Goal: Task Accomplishment & Management: Manage account settings

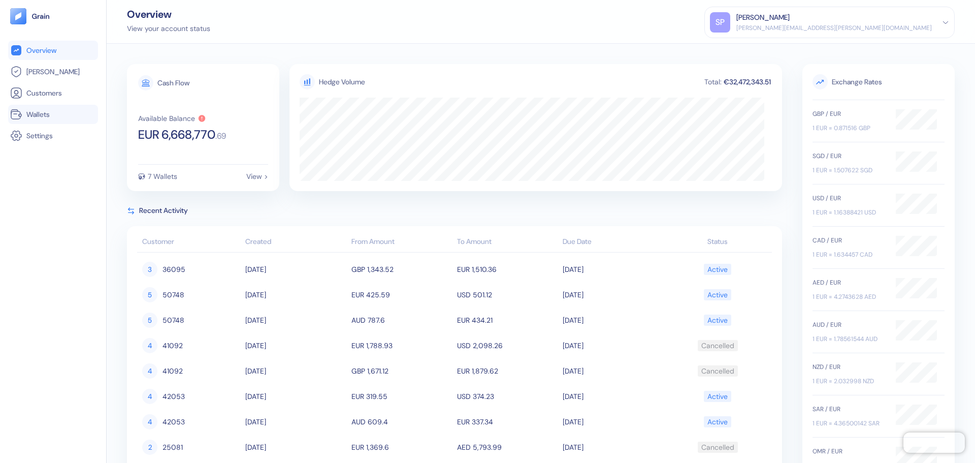
click at [43, 110] on span "Wallets" at bounding box center [37, 114] width 23 height 10
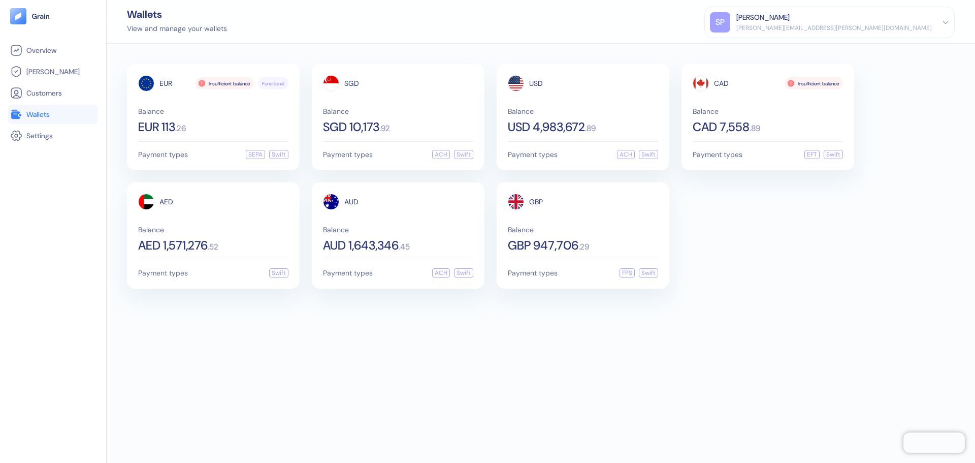
click at [248, 295] on div "EUR Insufficient balance Functional Balance EUR 113 . 26 Payment types SEPA Swi…" at bounding box center [541, 253] width 868 height 419
click at [533, 335] on div "EUR Insufficient balance Functional Balance EUR 113 . 26 Payment types SEPA Swi…" at bounding box center [541, 253] width 868 height 419
click at [207, 203] on div "AED" at bounding box center [213, 201] width 150 height 16
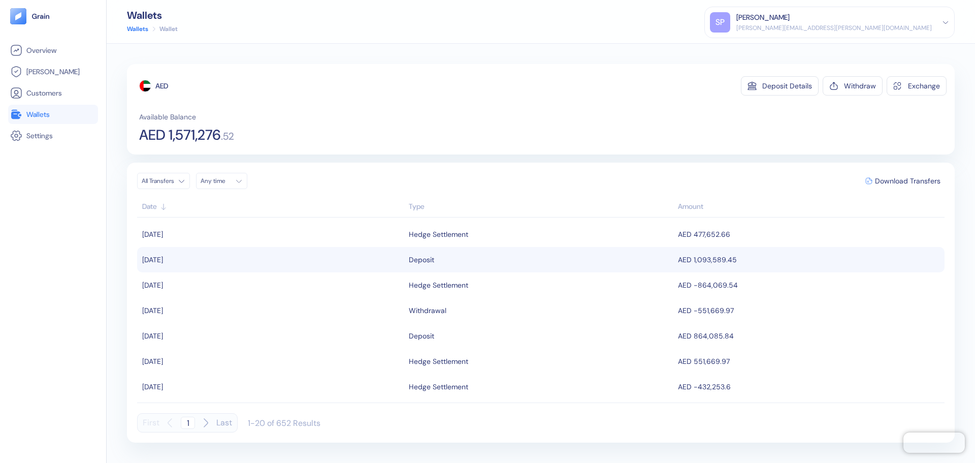
click at [708, 256] on span "AED 1,093,589.45" at bounding box center [707, 259] width 59 height 9
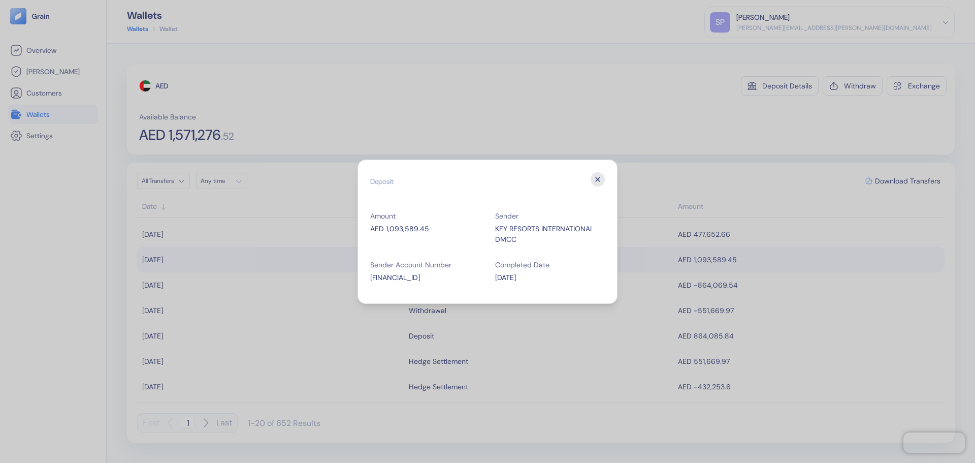
click at [592, 174] on icon "button" at bounding box center [598, 179] width 14 height 14
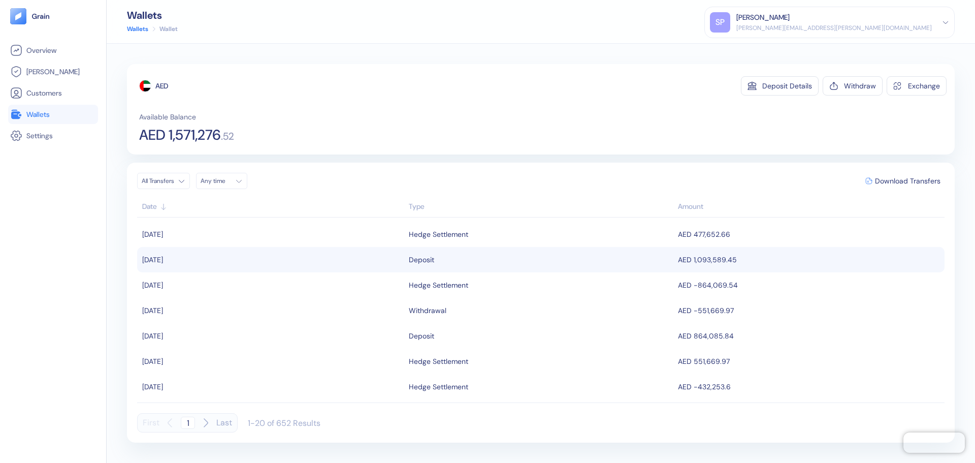
click at [48, 105] on li "Wallets" at bounding box center [53, 114] width 90 height 19
click at [53, 109] on link "Wallets" at bounding box center [53, 114] width 86 height 12
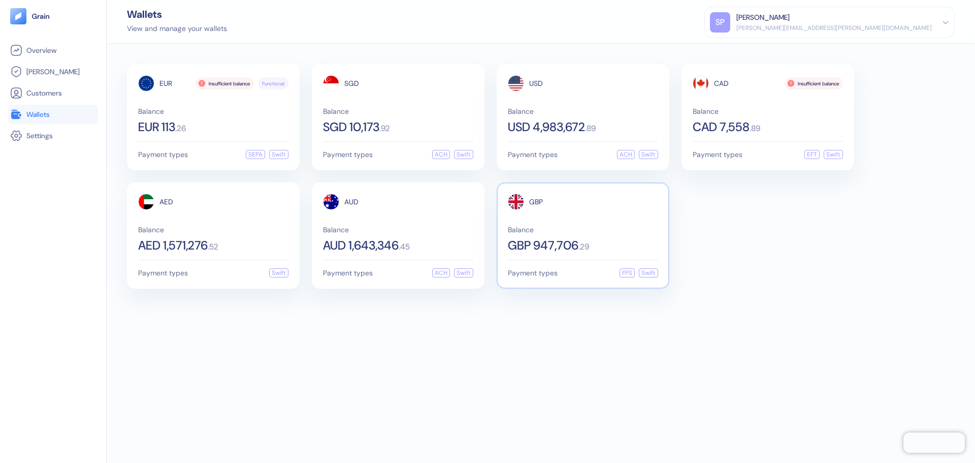
click at [588, 236] on div "Balance GBP 947,706 . 29" at bounding box center [583, 238] width 150 height 25
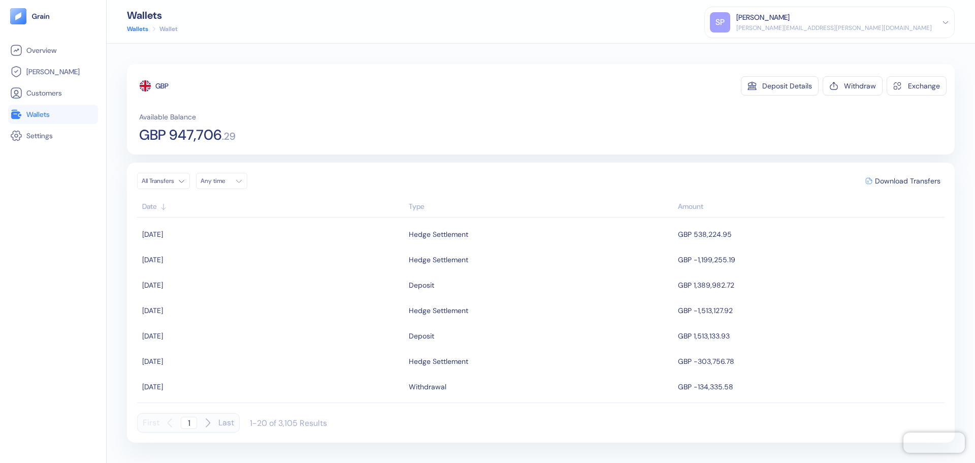
click at [30, 113] on span "Wallets" at bounding box center [37, 114] width 23 height 10
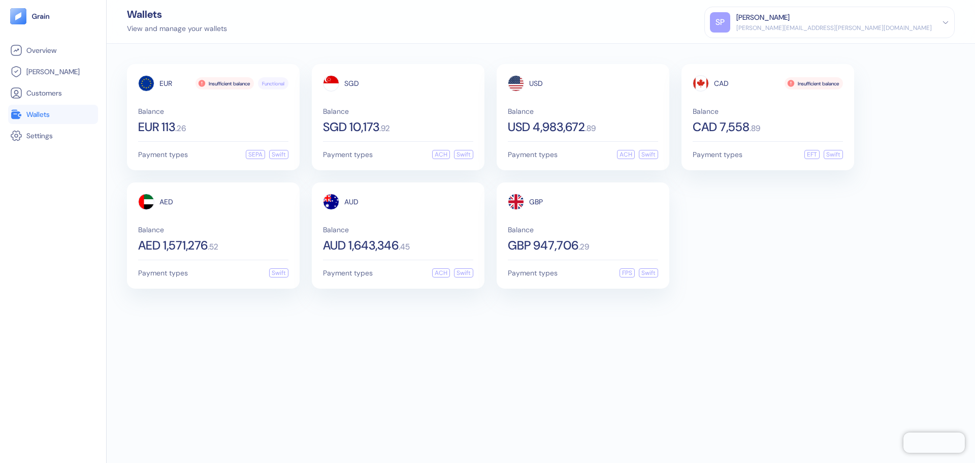
click at [507, 33] on div "Wallets View and manage your wallets SP Shridatta Patil shridatta.patil@stuba.c…" at bounding box center [541, 22] width 868 height 44
